Goal: Task Accomplishment & Management: Use online tool/utility

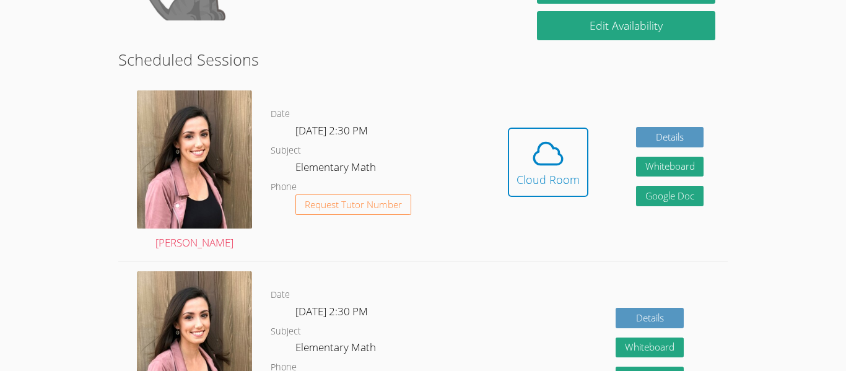
scroll to position [238, 0]
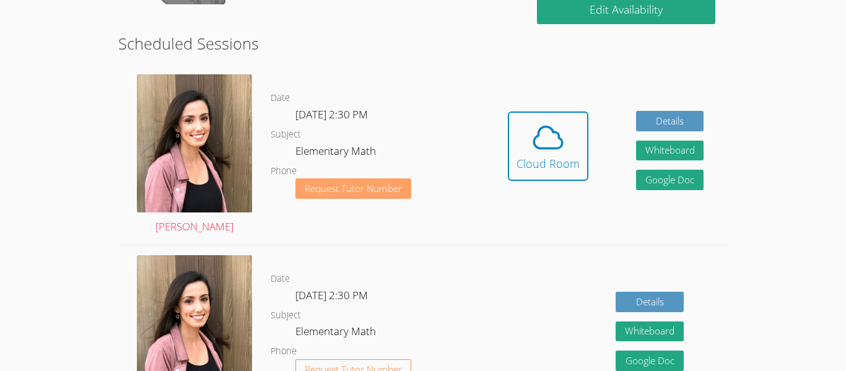
click at [362, 193] on span "Request Tutor Number" at bounding box center [353, 188] width 97 height 9
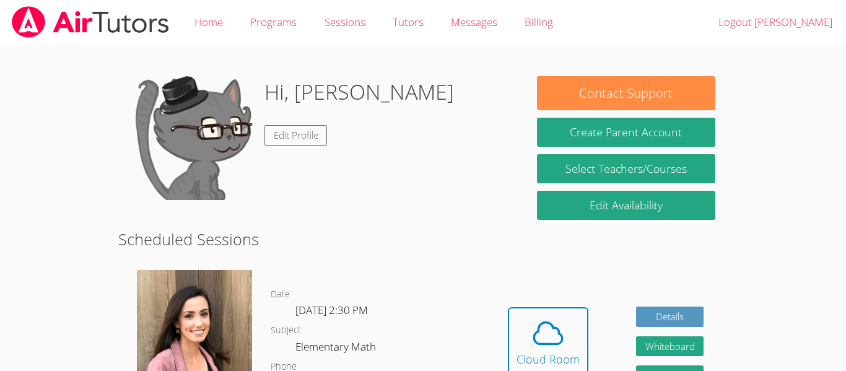
scroll to position [196, 0]
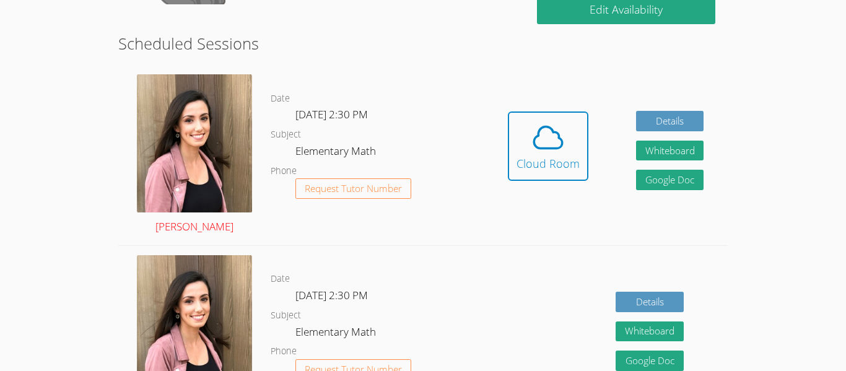
click at [236, 184] on img at bounding box center [194, 143] width 115 height 138
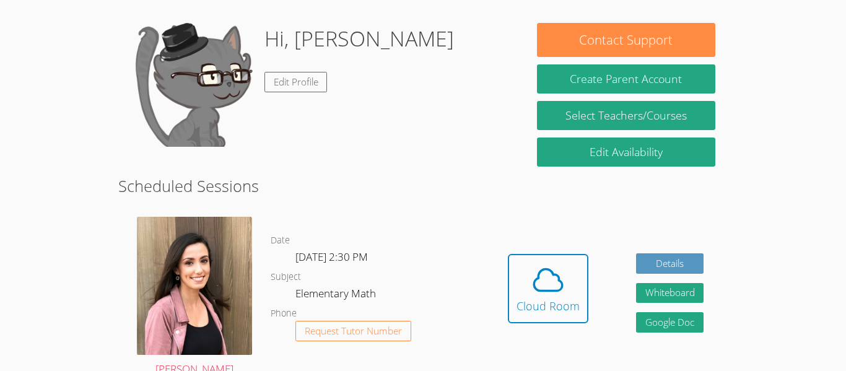
scroll to position [95, 0]
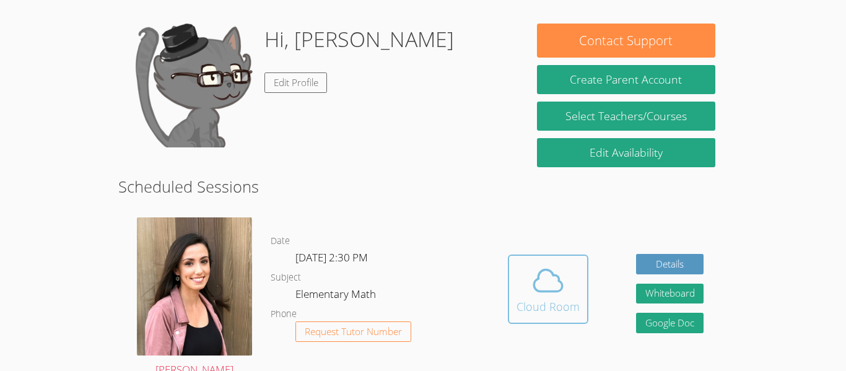
click at [547, 313] on div "Cloud Room" at bounding box center [548, 306] width 63 height 17
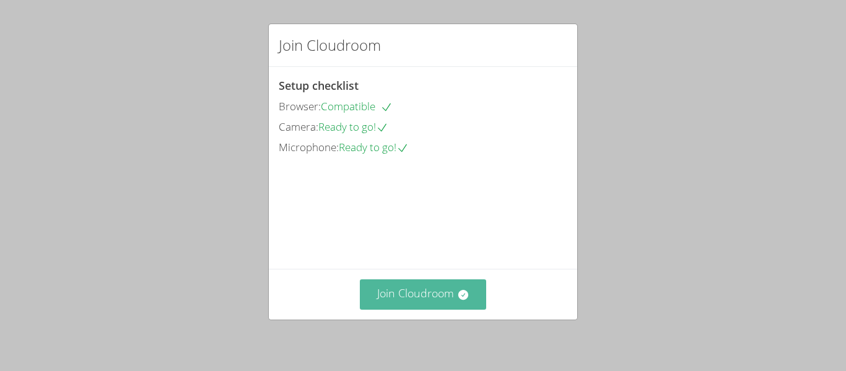
click at [470, 297] on button "Join Cloudroom" at bounding box center [423, 294] width 127 height 30
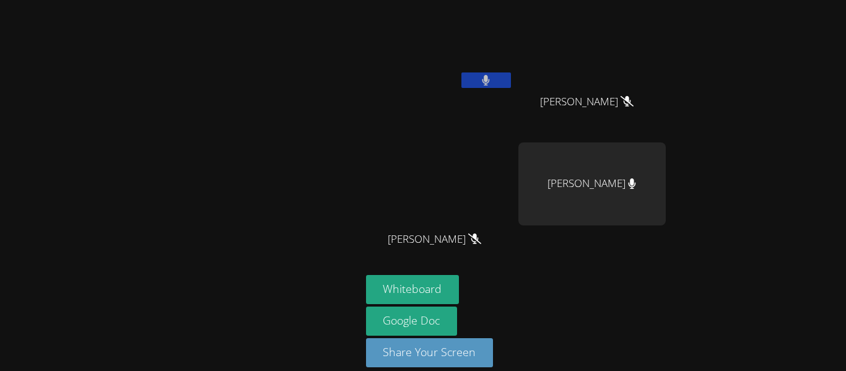
click at [473, 85] on button at bounding box center [486, 79] width 50 height 15
click at [477, 79] on button at bounding box center [486, 79] width 50 height 15
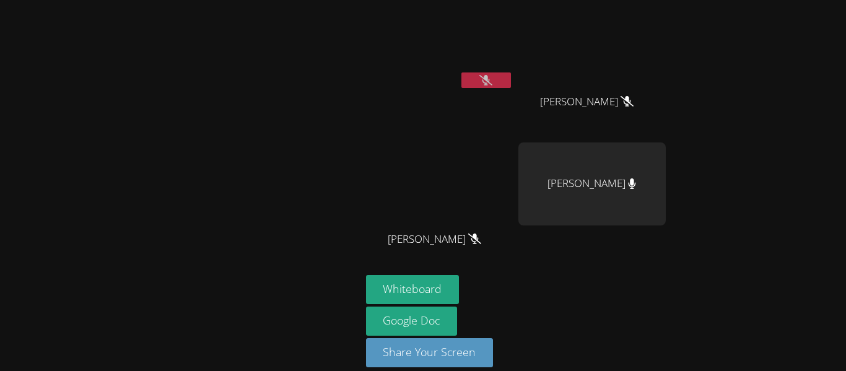
click at [477, 79] on button at bounding box center [486, 79] width 50 height 15
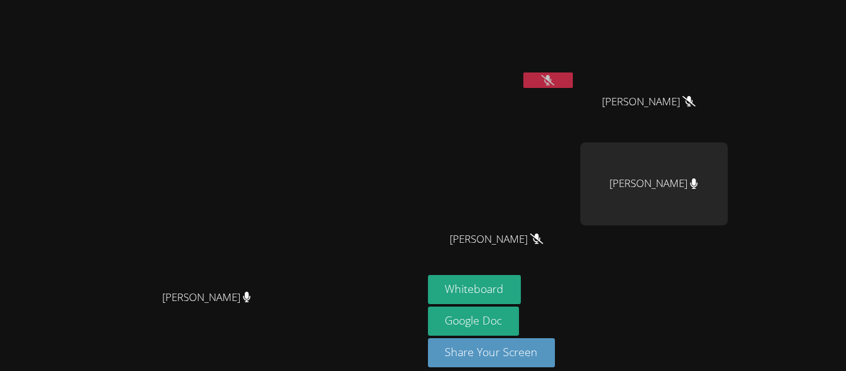
click at [553, 77] on icon at bounding box center [547, 80] width 13 height 11
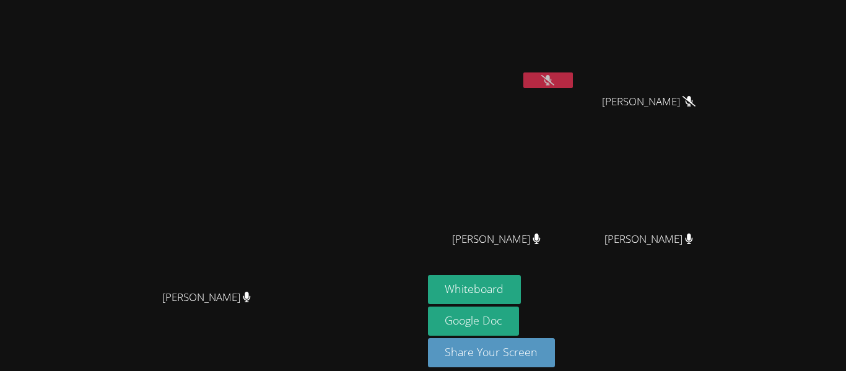
click at [554, 79] on icon at bounding box center [547, 80] width 13 height 11
click at [554, 80] on icon at bounding box center [547, 80] width 13 height 11
click at [522, 287] on button "Whiteboard" at bounding box center [475, 289] width 94 height 29
